Goal: Book appointment/travel/reservation

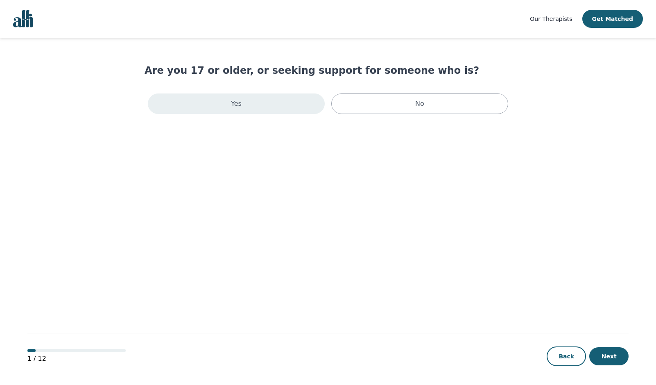
click at [285, 97] on div "Yes" at bounding box center [236, 103] width 177 height 20
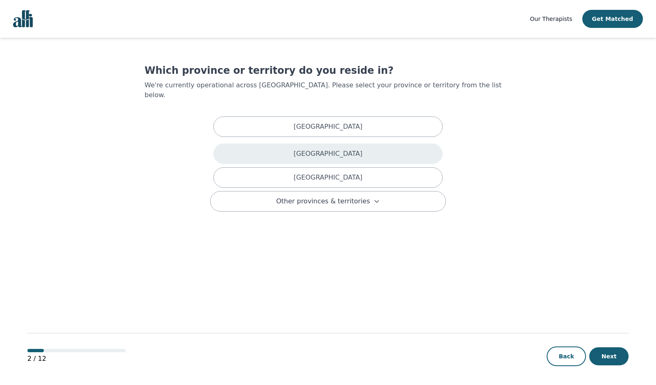
click at [315, 149] on p "British Columbia" at bounding box center [328, 154] width 69 height 10
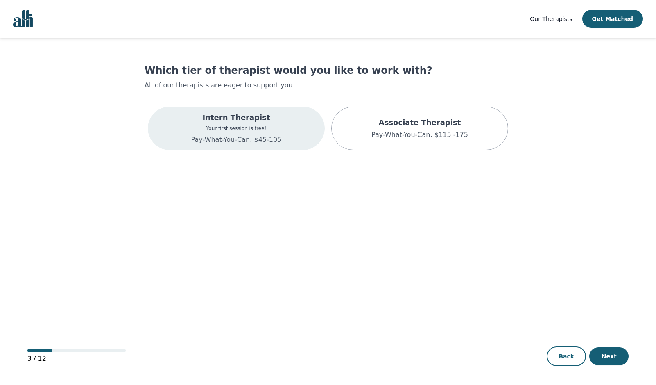
click at [289, 125] on div "Intern Therapist Your first session is free! Pay-What-You-Can: $45-105" at bounding box center [236, 128] width 177 height 43
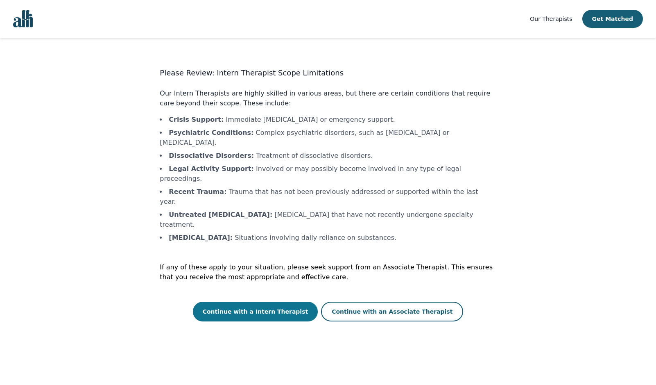
click at [279, 302] on button "Continue with a Intern Therapist" at bounding box center [255, 312] width 125 height 20
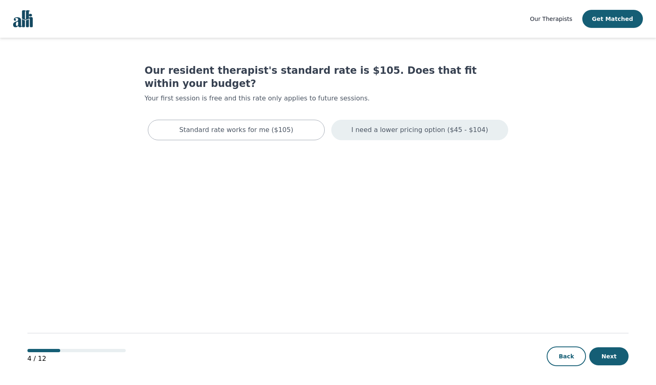
click at [395, 125] on p "I need a lower pricing option ($45 - $104)" at bounding box center [420, 130] width 137 height 10
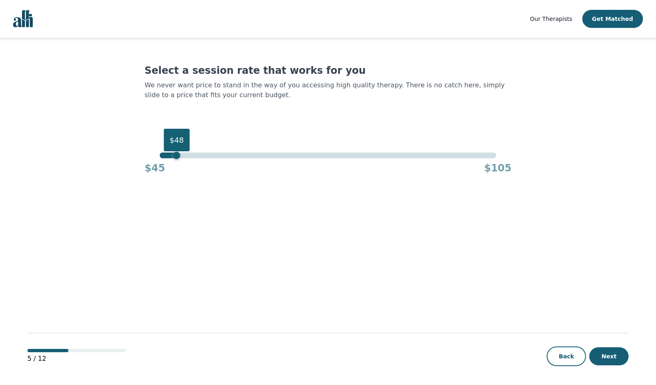
drag, startPoint x: 177, startPoint y: 157, endPoint x: 133, endPoint y: 155, distance: 44.3
click at [133, 155] on main "Select a session rate that works for you We never want price to stand in the wa…" at bounding box center [328, 212] width 602 height 348
click at [612, 356] on button "Next" at bounding box center [609, 356] width 39 height 18
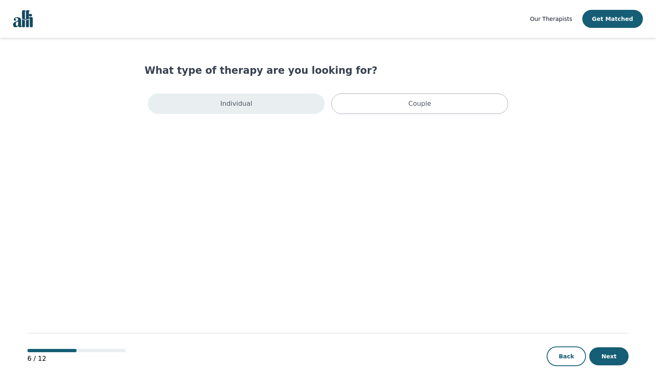
click at [287, 111] on div "Individual" at bounding box center [236, 103] width 177 height 20
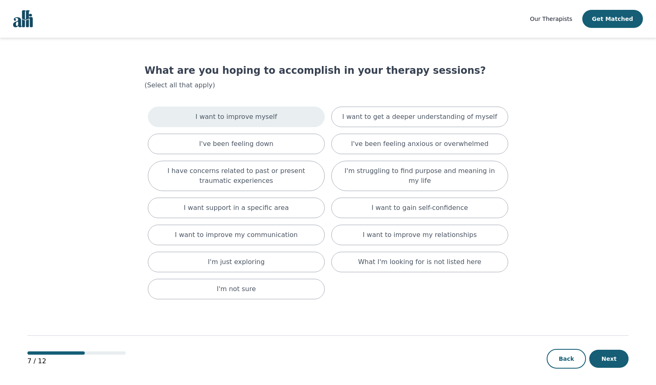
click at [289, 111] on div "I want to improve myself" at bounding box center [236, 117] width 177 height 20
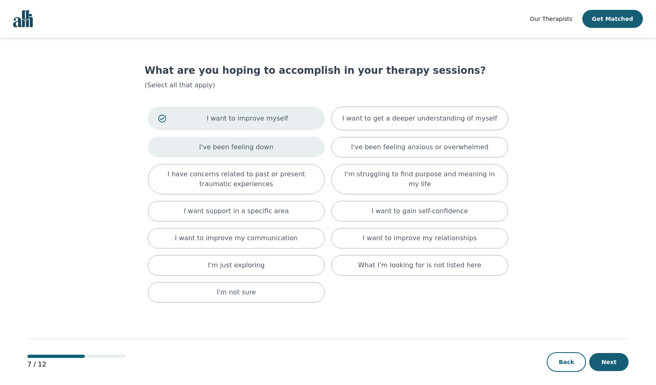
click at [296, 143] on div "I've been feeling down" at bounding box center [236, 147] width 177 height 20
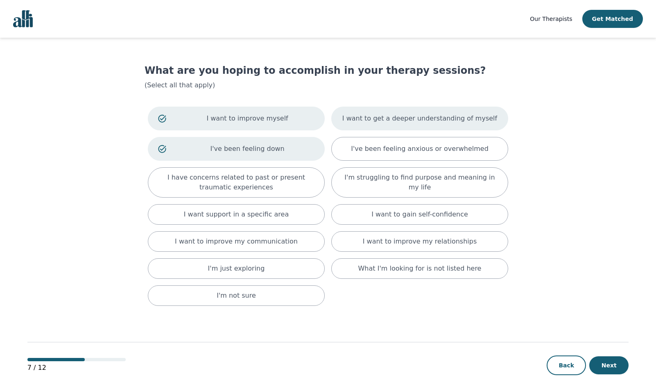
click at [368, 122] on p "I want to get a deeper understanding of myself" at bounding box center [420, 118] width 155 height 10
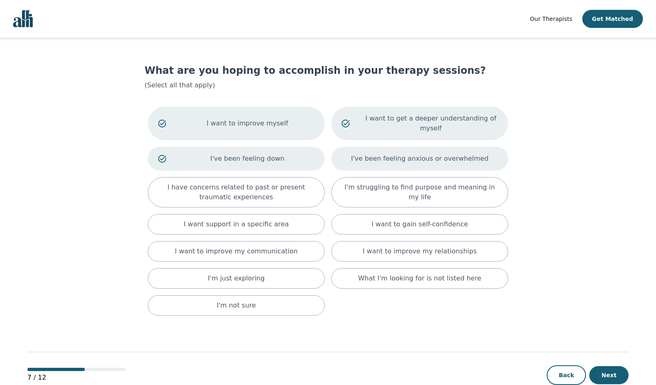
click at [371, 154] on p "I've been feeling anxious or overwhelmed" at bounding box center [420, 159] width 138 height 10
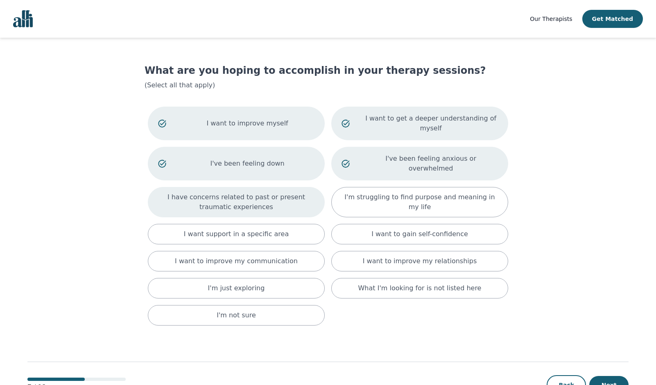
click at [308, 192] on p "I have concerns related to past or present traumatic experiences" at bounding box center [236, 202] width 157 height 20
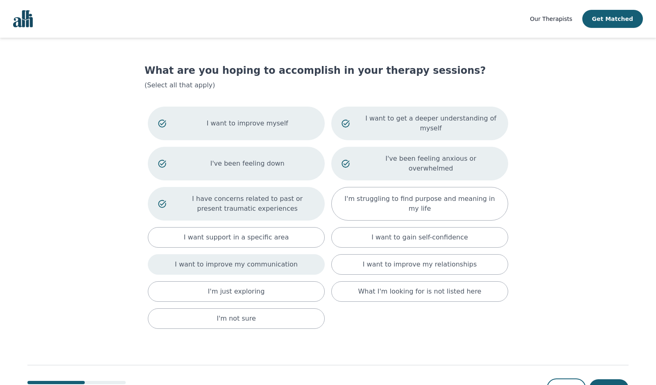
click at [308, 254] on div "I want to improve my communication" at bounding box center [236, 264] width 177 height 20
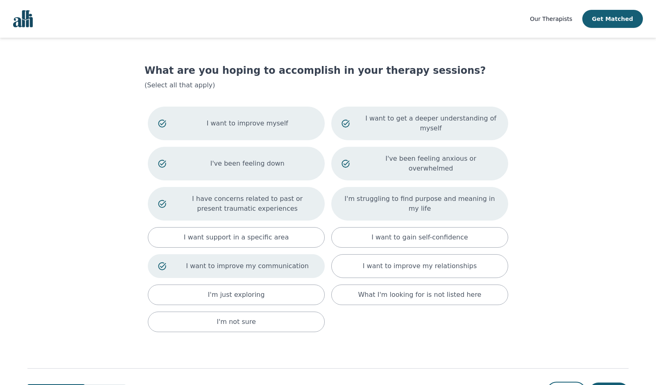
click at [369, 190] on div "I'm struggling to find purpose and meaning in my life" at bounding box center [419, 204] width 177 height 34
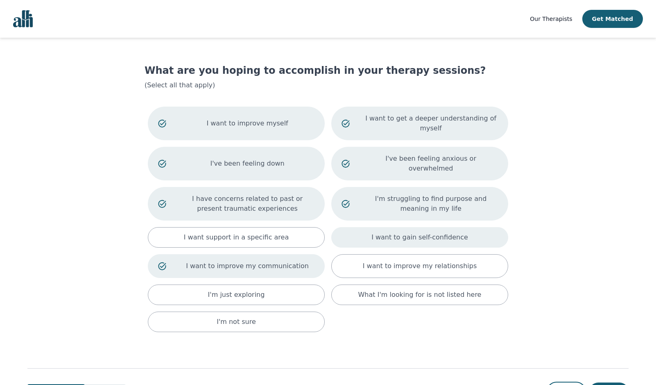
click at [369, 227] on div "I want to gain self-confidence" at bounding box center [419, 237] width 177 height 20
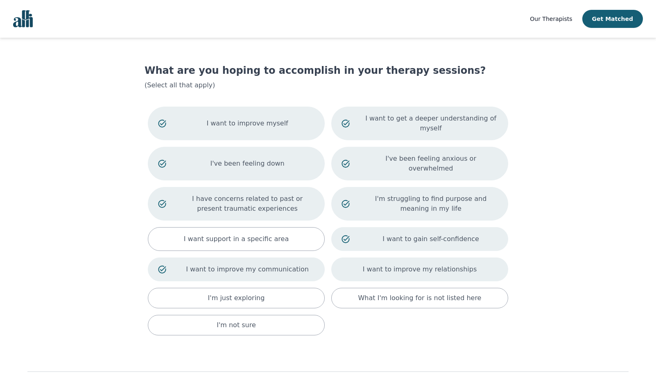
click at [374, 264] on p "I want to improve my relationships" at bounding box center [420, 269] width 114 height 10
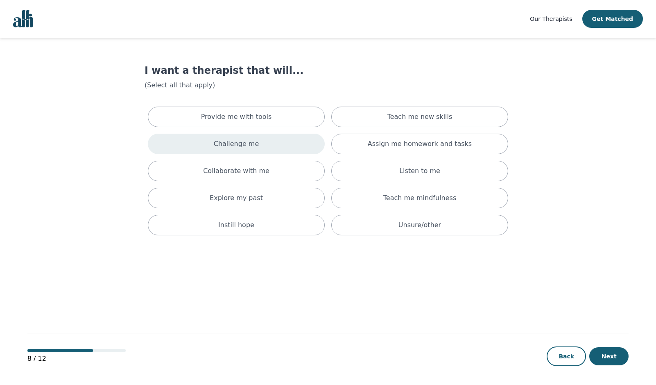
click at [302, 144] on div "Challenge me" at bounding box center [236, 144] width 177 height 20
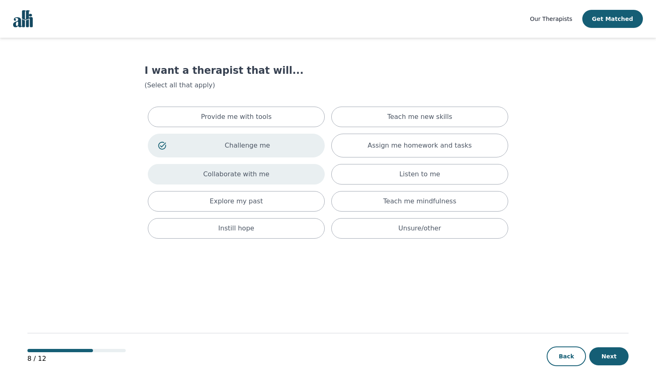
click at [308, 167] on div "Collaborate with me" at bounding box center [236, 174] width 177 height 20
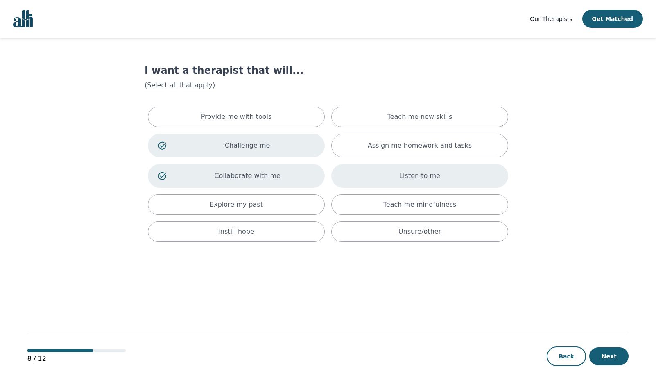
click at [359, 174] on div "Listen to me" at bounding box center [419, 176] width 177 height 24
click at [306, 207] on div "Explore my past" at bounding box center [236, 204] width 177 height 20
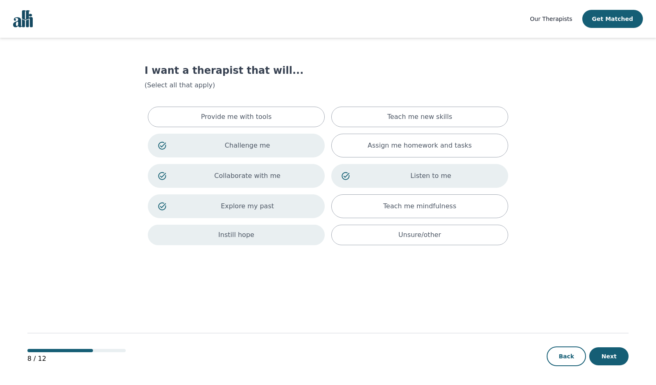
click at [292, 238] on div "Instill hope" at bounding box center [236, 235] width 177 height 20
click at [231, 198] on div "Explore my past" at bounding box center [236, 206] width 177 height 24
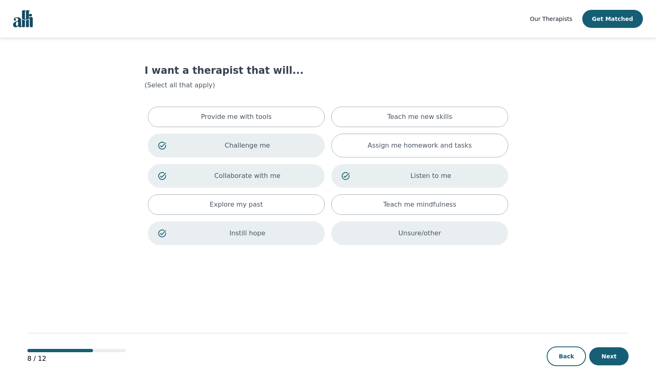
click at [412, 242] on div "Unsure/other" at bounding box center [419, 233] width 177 height 24
click at [608, 351] on button "Next" at bounding box center [609, 356] width 39 height 18
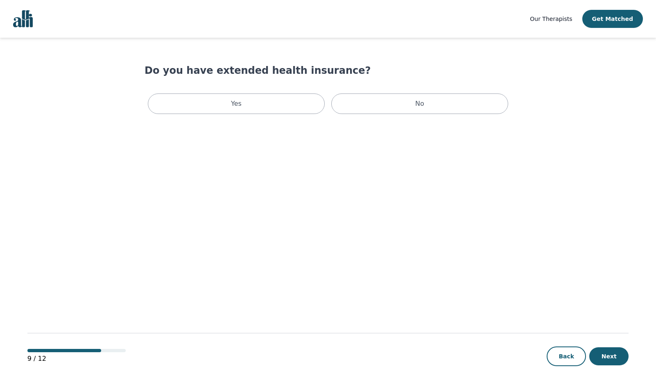
click at [374, 93] on div "Yes No" at bounding box center [328, 103] width 367 height 27
click at [381, 107] on div "No" at bounding box center [419, 103] width 177 height 20
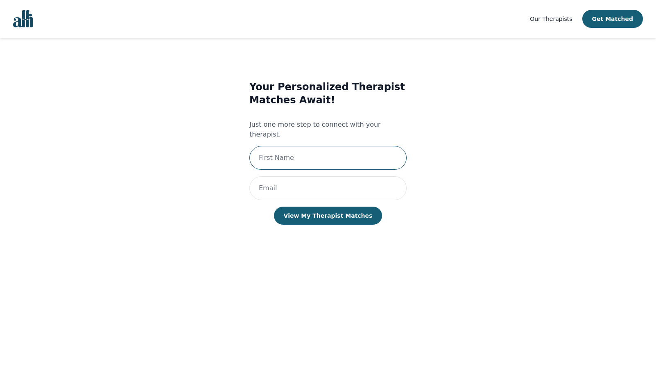
click at [297, 146] on input "text" at bounding box center [328, 158] width 157 height 24
type input "Addison"
type input "addisonmercer@outlook.com"
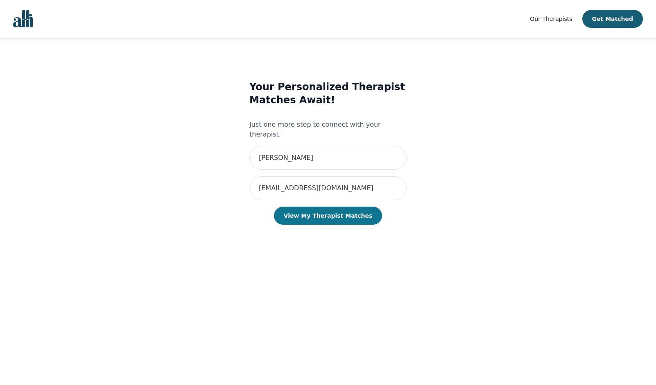
click at [328, 208] on button "View My Therapist Matches" at bounding box center [328, 216] width 109 height 18
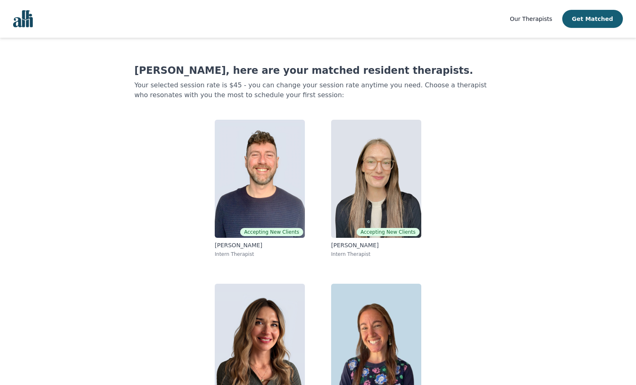
click at [114, 158] on main "Addison, here are your matched resident therapists. Your selected session rate …" at bounding box center [318, 233] width 583 height 390
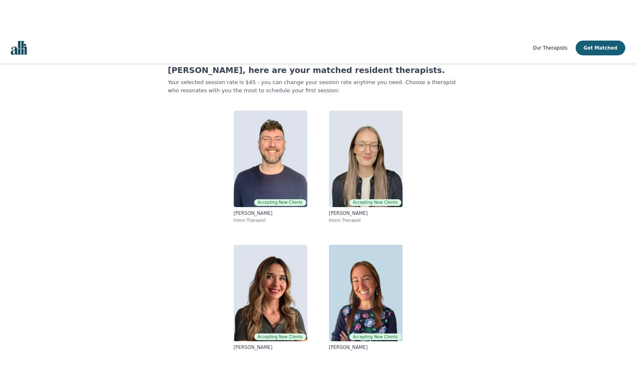
scroll to position [37, 0]
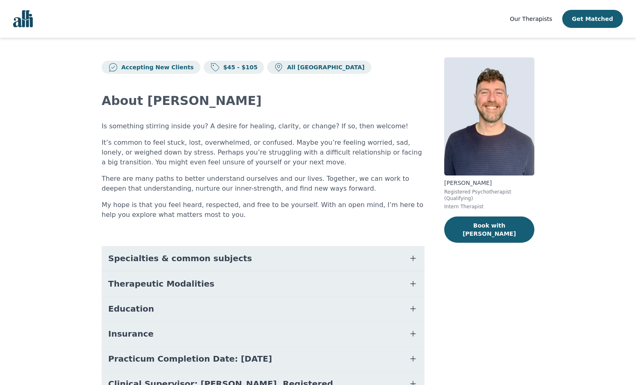
click at [572, 119] on main "Accepting New Clients $45 - $105 All Canada About Ryan Is something stirring in…" at bounding box center [318, 242] width 636 height 409
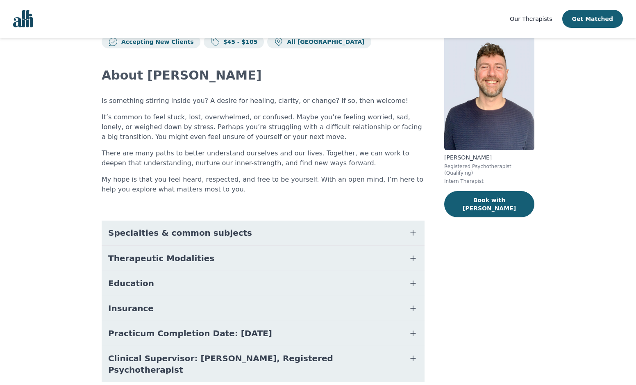
scroll to position [50, 0]
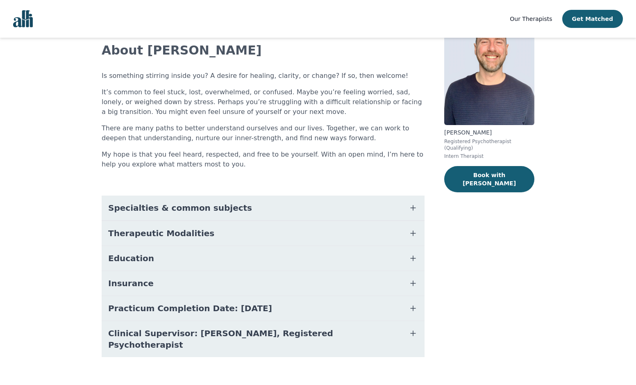
click at [411, 234] on icon "button" at bounding box center [413, 233] width 10 height 10
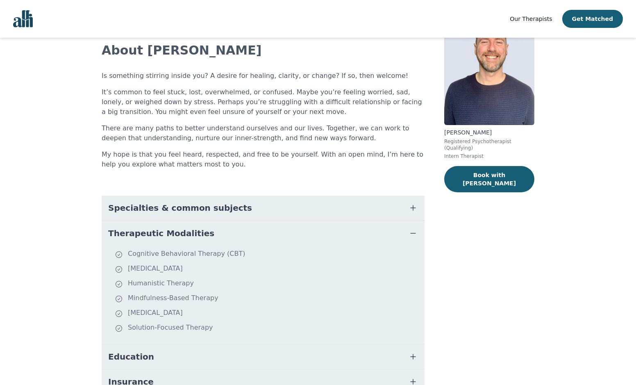
click at [417, 210] on icon "button" at bounding box center [413, 208] width 10 height 10
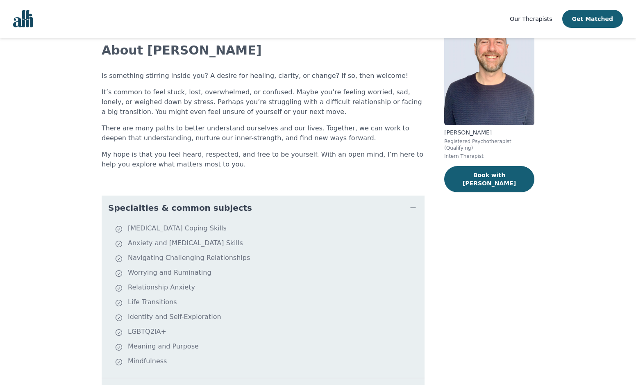
click at [417, 210] on icon "button" at bounding box center [413, 208] width 10 height 10
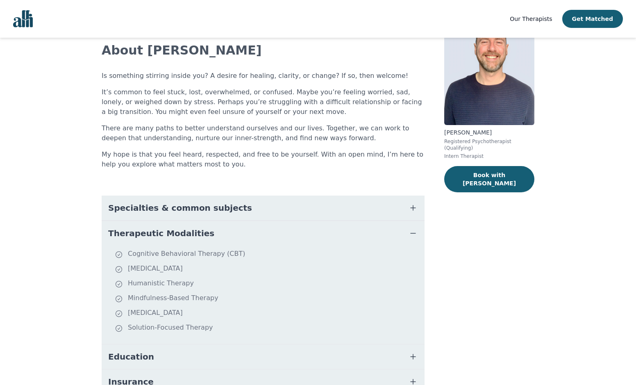
click at [412, 234] on icon "button" at bounding box center [413, 233] width 10 height 10
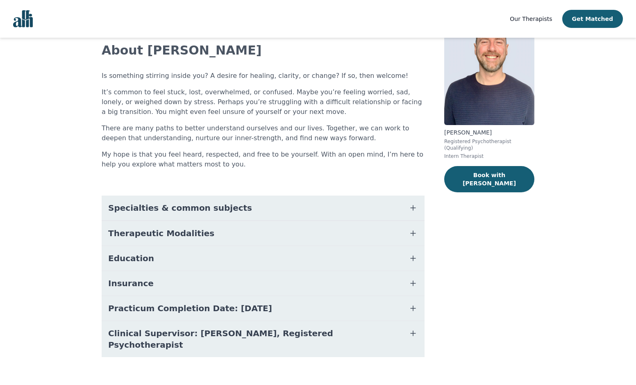
click at [418, 257] on icon "button" at bounding box center [413, 258] width 10 height 10
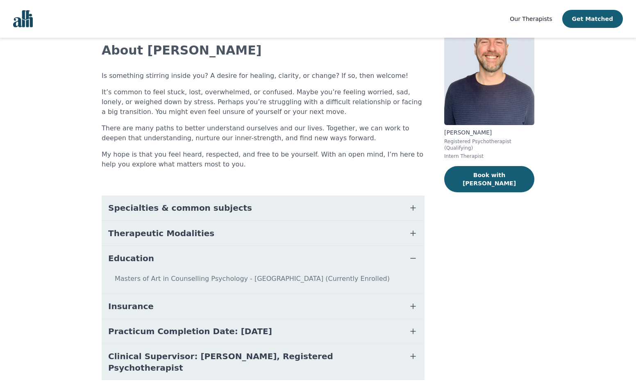
click at [415, 258] on icon "button" at bounding box center [413, 258] width 10 height 10
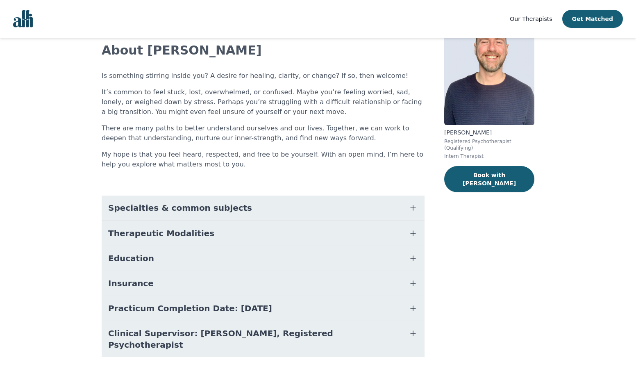
click at [412, 282] on icon "button" at bounding box center [413, 283] width 10 height 10
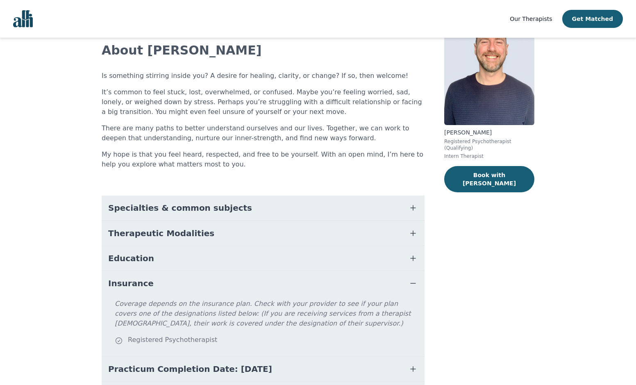
click at [412, 282] on icon "button" at bounding box center [413, 283] width 10 height 10
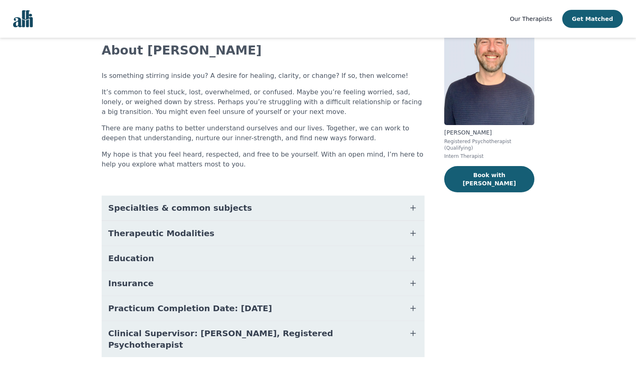
click at [417, 297] on button "Practicum Completion Date: [DATE]" at bounding box center [263, 308] width 323 height 25
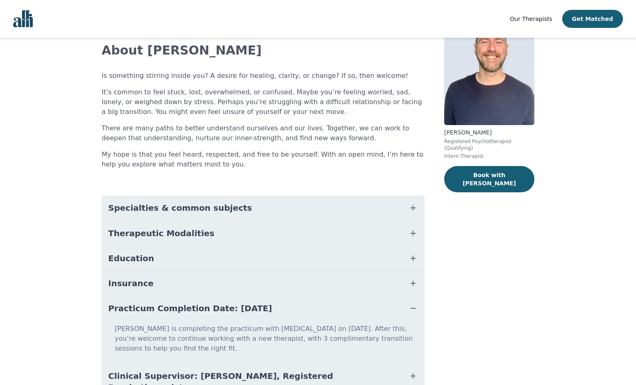
click at [417, 302] on button "Practicum Completion Date: [DATE]" at bounding box center [263, 308] width 323 height 25
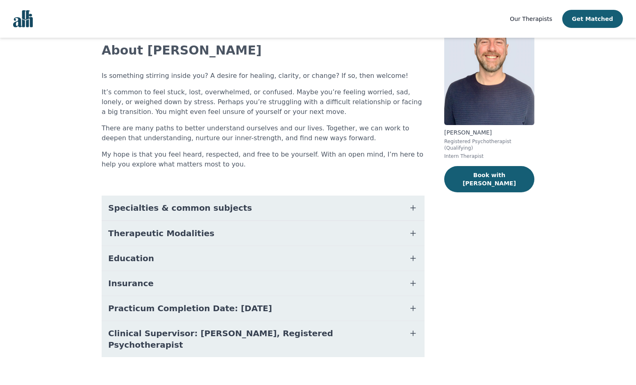
click at [412, 332] on icon "button" at bounding box center [413, 333] width 10 height 10
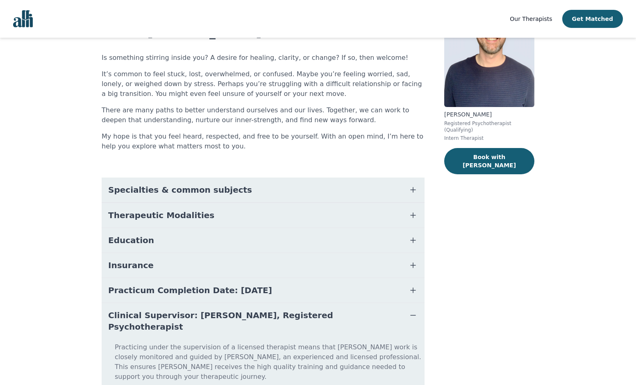
scroll to position [93, 0]
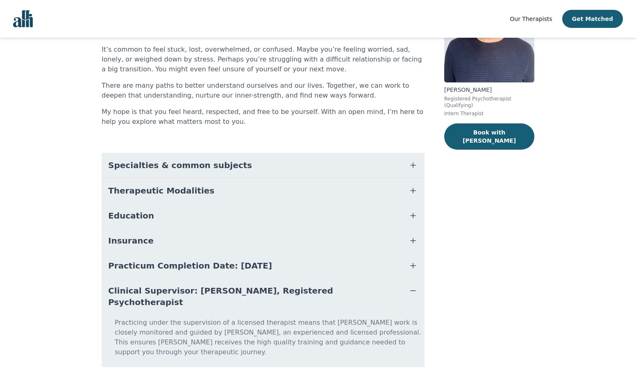
click at [411, 291] on icon "button" at bounding box center [413, 291] width 5 height 0
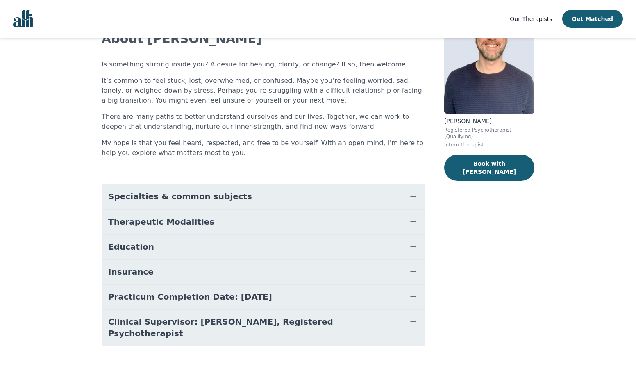
scroll to position [50, 0]
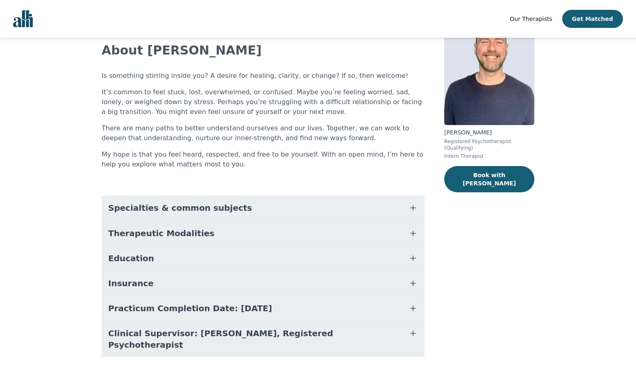
click at [266, 204] on button "Specialties & common subjects" at bounding box center [263, 207] width 323 height 25
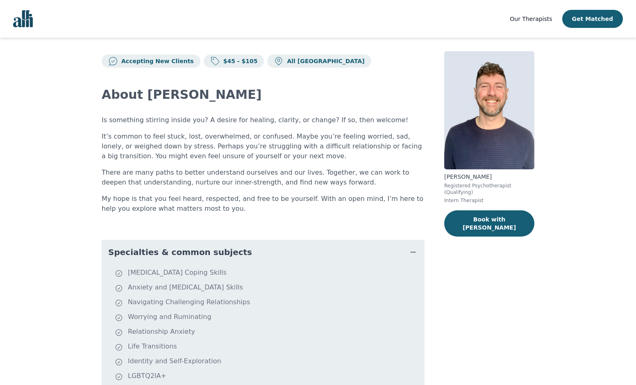
scroll to position [0, 0]
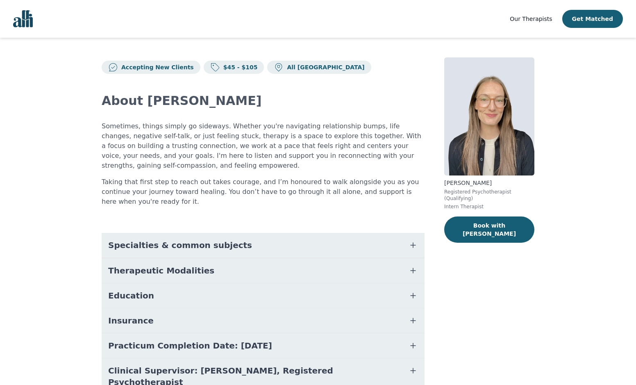
click at [354, 233] on button "Specialties & common subjects" at bounding box center [263, 245] width 323 height 25
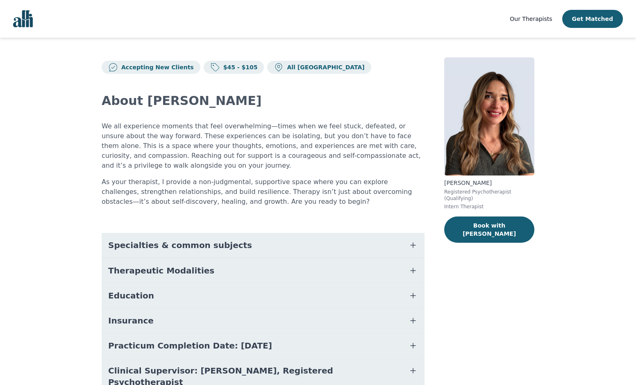
click at [221, 239] on span "Specialties & common subjects" at bounding box center [180, 244] width 144 height 11
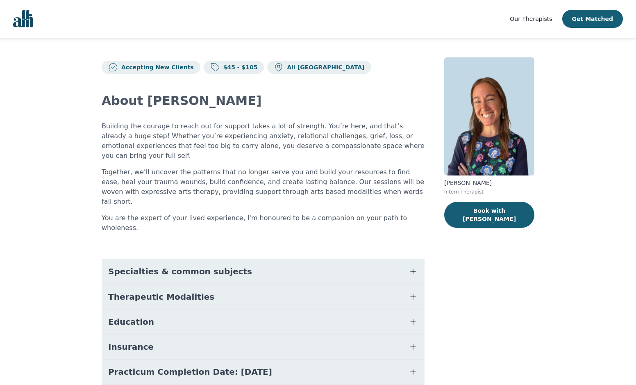
click at [286, 259] on button "Specialties & common subjects" at bounding box center [263, 271] width 323 height 25
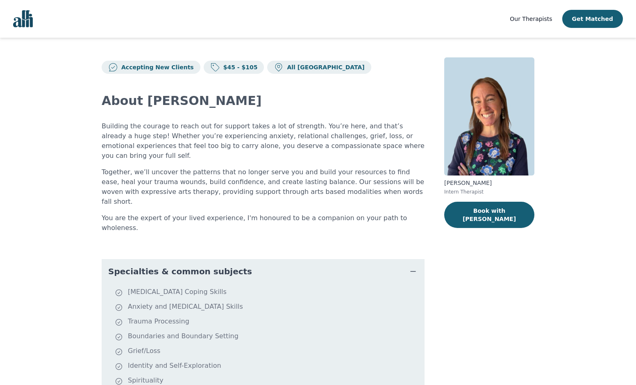
click at [450, 60] on img at bounding box center [489, 116] width 90 height 118
click at [456, 62] on img at bounding box center [489, 116] width 90 height 118
